Goal: Transaction & Acquisition: Subscribe to service/newsletter

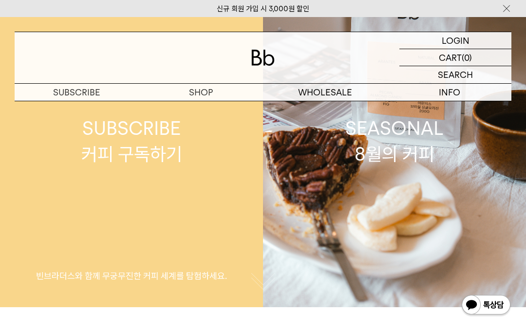
click at [75, 180] on link "SUBSCRIBE 커피 구독하기 빈브라더스와 함께 무궁무진한 커피 세계를 탐험하세요." at bounding box center [131, 141] width 263 height 332
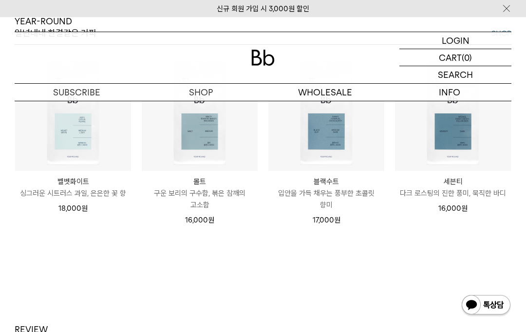
scroll to position [1017, 0]
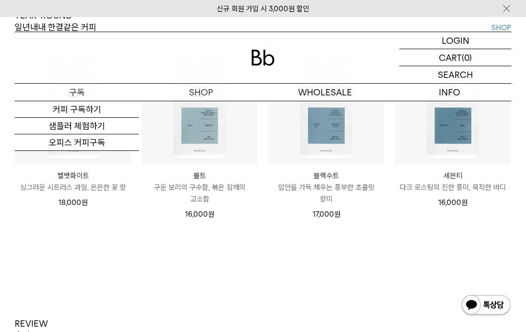
click at [50, 108] on link "커피 구독하기" at bounding box center [77, 109] width 124 height 17
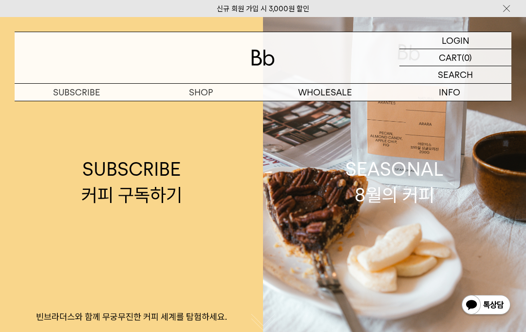
scroll to position [34, 0]
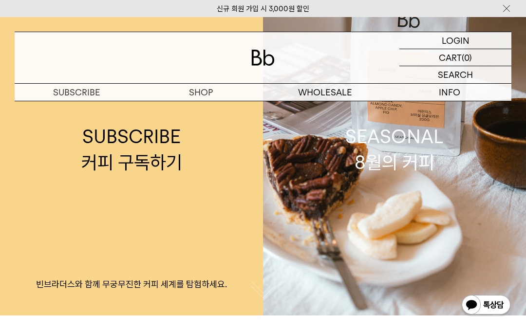
click at [56, 75] on div at bounding box center [263, 57] width 497 height 51
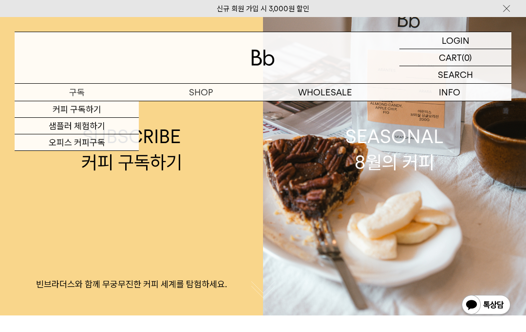
scroll to position [35, 0]
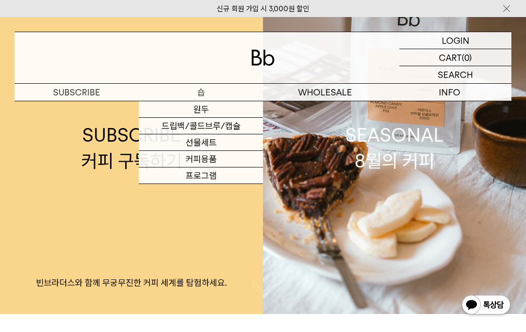
click at [227, 109] on link "원두" at bounding box center [201, 109] width 124 height 17
